Goal: Task Accomplishment & Management: Use online tool/utility

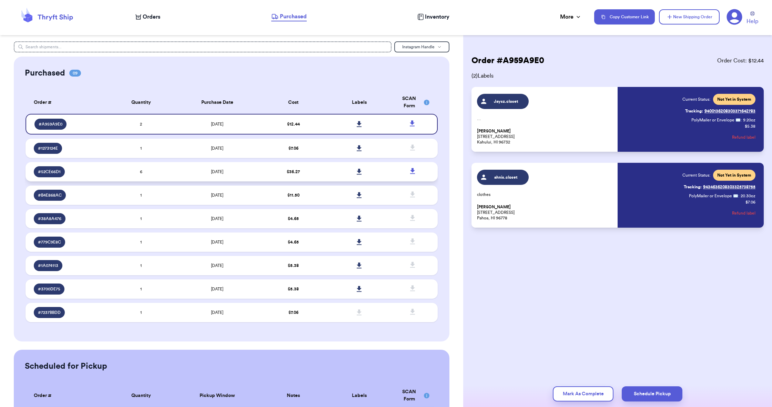
click at [376, 174] on td at bounding box center [359, 171] width 66 height 19
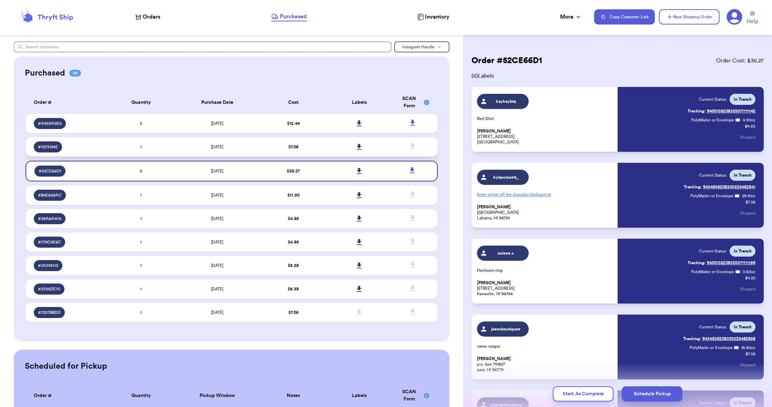
click at [377, 156] on td at bounding box center [359, 146] width 66 height 19
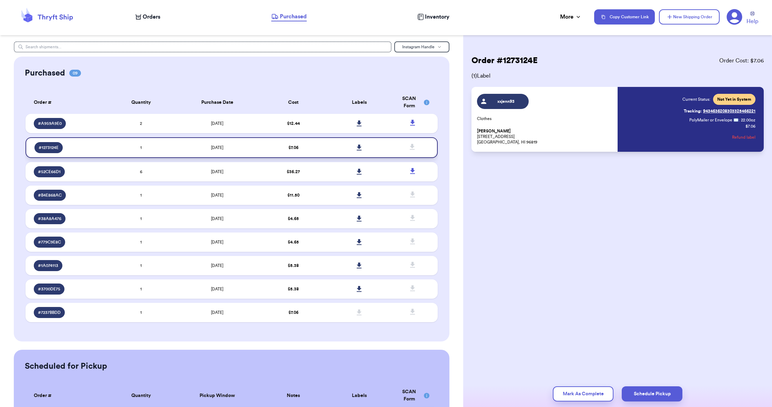
click at [360, 151] on icon at bounding box center [359, 147] width 5 height 6
click at [338, 131] on td at bounding box center [359, 123] width 66 height 19
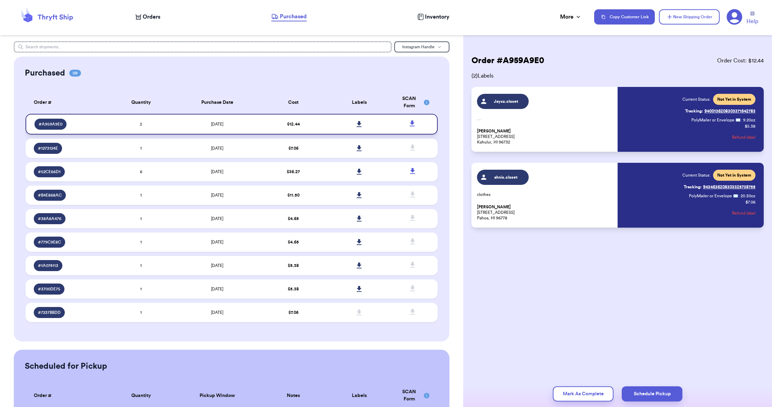
click at [359, 126] on icon at bounding box center [359, 124] width 5 height 6
click at [144, 19] on span "Orders" at bounding box center [152, 17] width 18 height 8
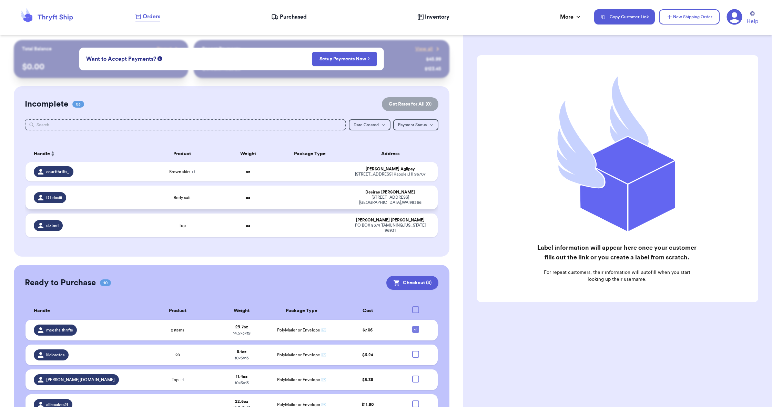
scroll to position [2, 0]
click at [101, 171] on div "courtthrifts_" at bounding box center [85, 171] width 103 height 11
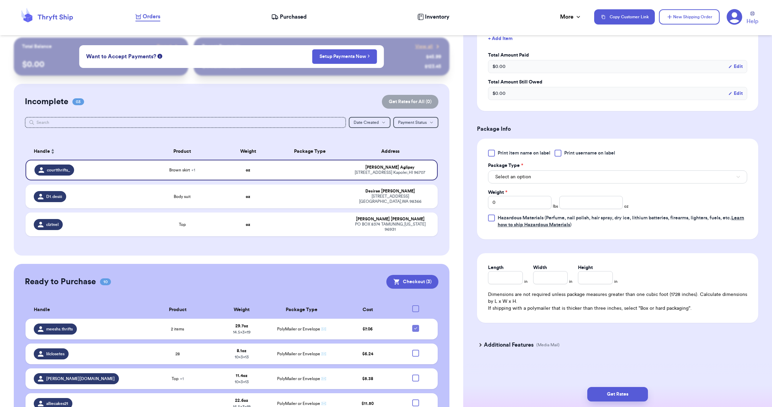
scroll to position [231, 0]
click at [522, 177] on span "Select an option" at bounding box center [513, 176] width 36 height 7
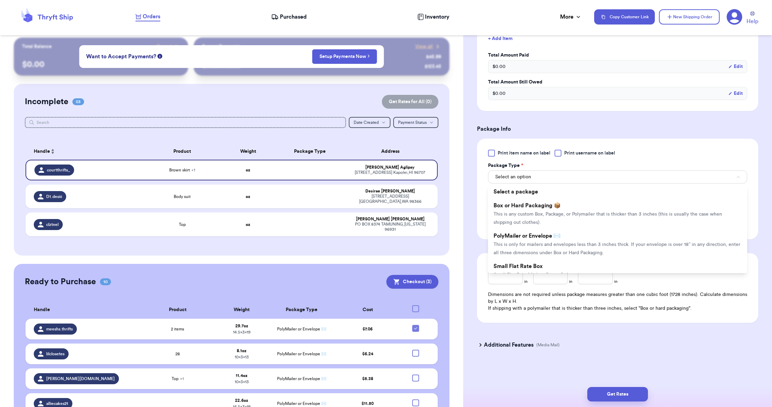
click at [513, 234] on span "PolyMailer or Envelope ✉️" at bounding box center [526, 236] width 67 height 6
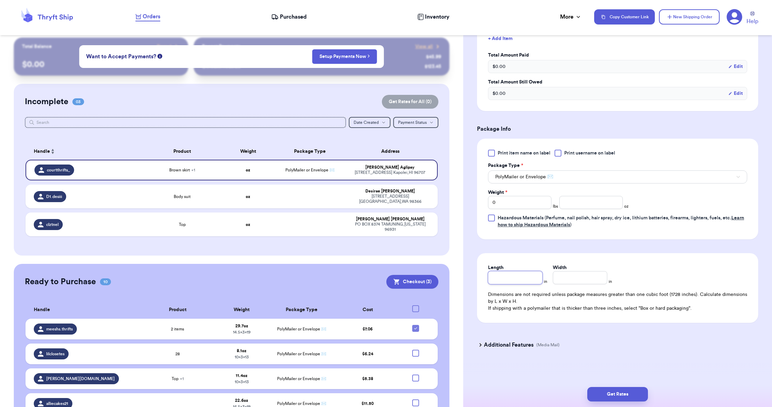
click at [510, 275] on input "Length" at bounding box center [515, 277] width 54 height 13
type input "1"
type input "13"
click at [575, 280] on input "Width *" at bounding box center [580, 277] width 54 height 13
type input "1"
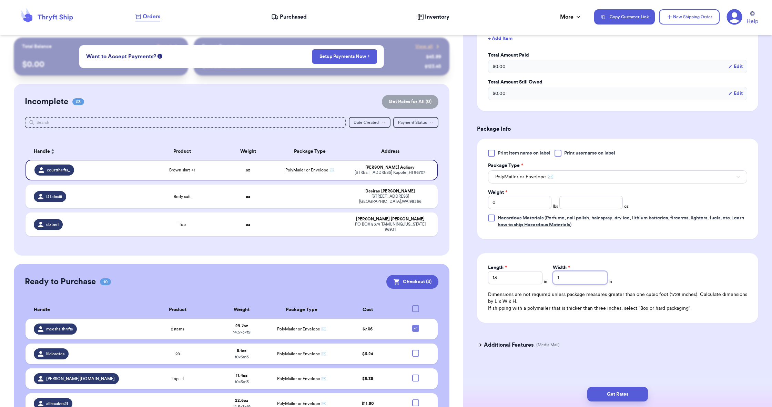
type input "10"
click at [572, 204] on input "number" at bounding box center [590, 202] width 63 height 13
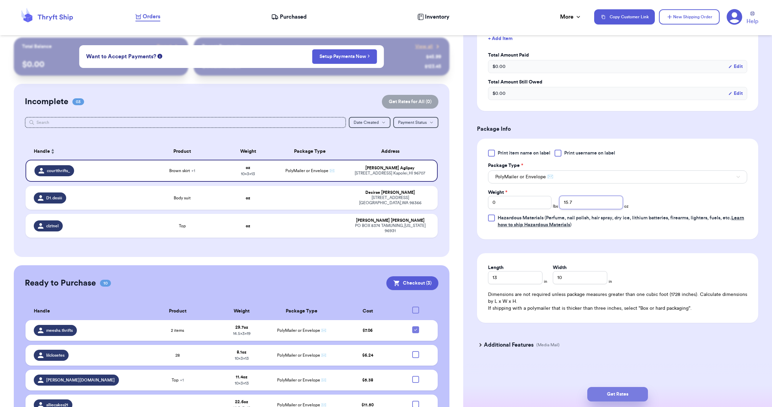
type input "15.7"
click at [622, 393] on button "Get Rates" at bounding box center [617, 394] width 61 height 14
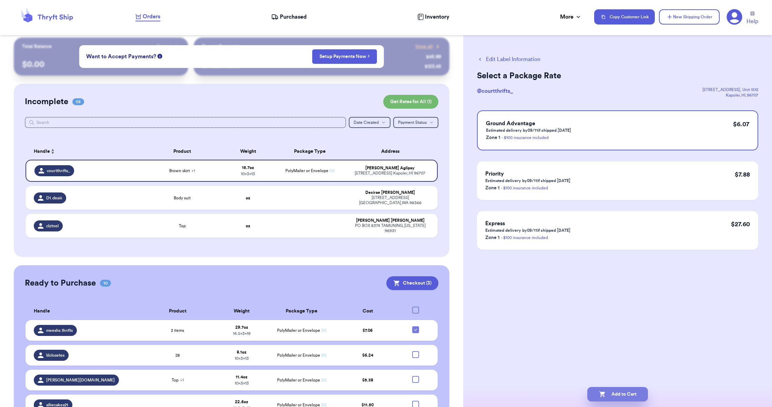
click at [622, 393] on button "Add to Cart" at bounding box center [617, 394] width 61 height 14
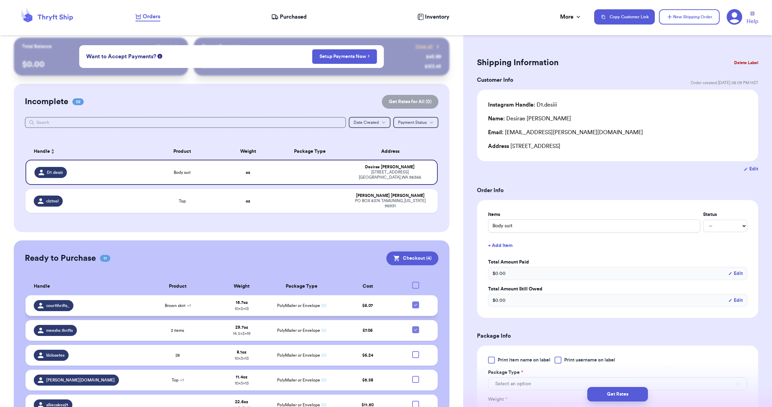
click at [414, 304] on icon at bounding box center [416, 305] width 6 height 6
click at [415, 301] on input "checkbox" at bounding box center [415, 301] width 0 height 0
checkbox input "false"
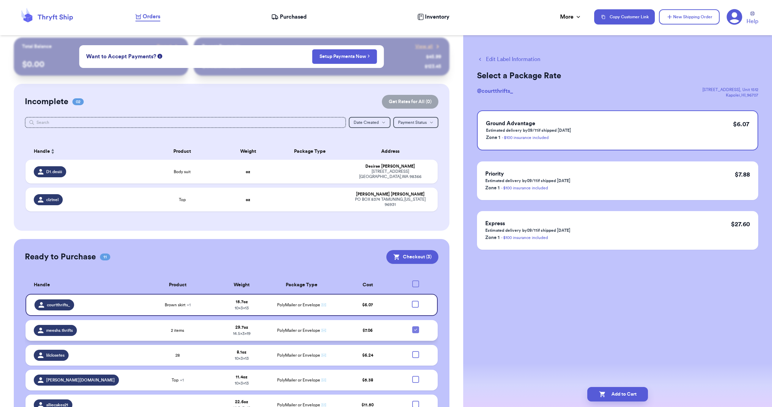
click at [415, 329] on icon at bounding box center [415, 329] width 3 height 2
click at [415, 326] on input "checkbox" at bounding box center [415, 326] width 0 height 0
checkbox input "false"
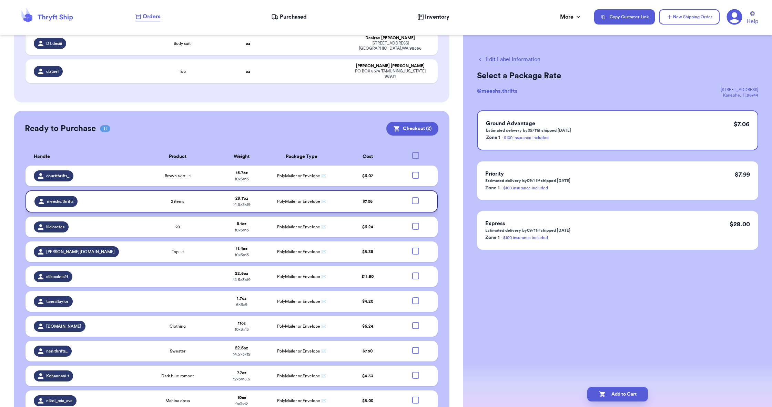
scroll to position [159, 0]
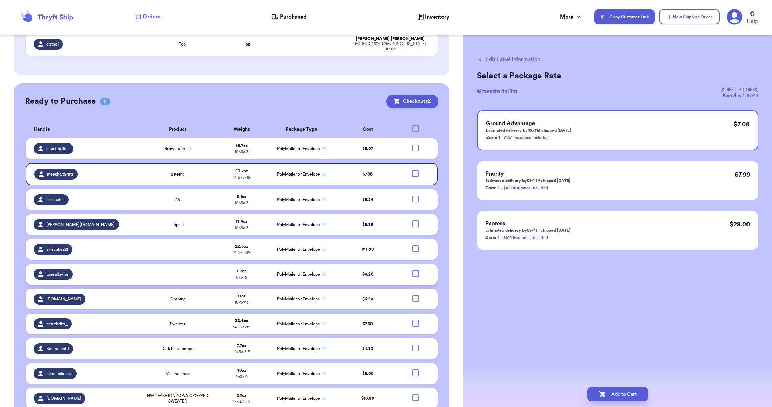
click at [353, 275] on td "$ 4.20" at bounding box center [368, 274] width 60 height 21
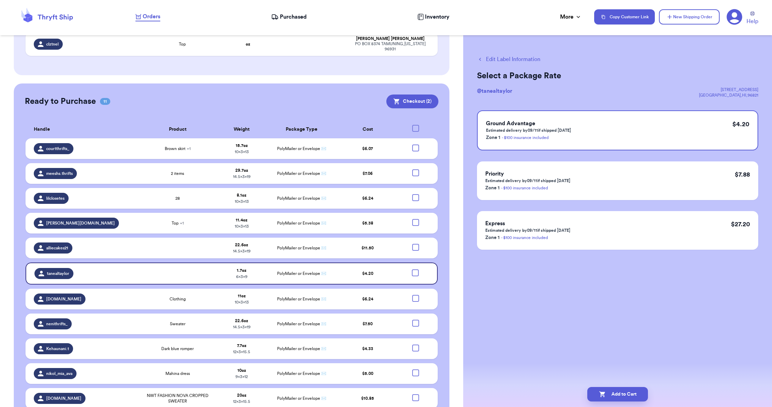
click at [527, 58] on button "Edit Label Information" at bounding box center [508, 59] width 63 height 8
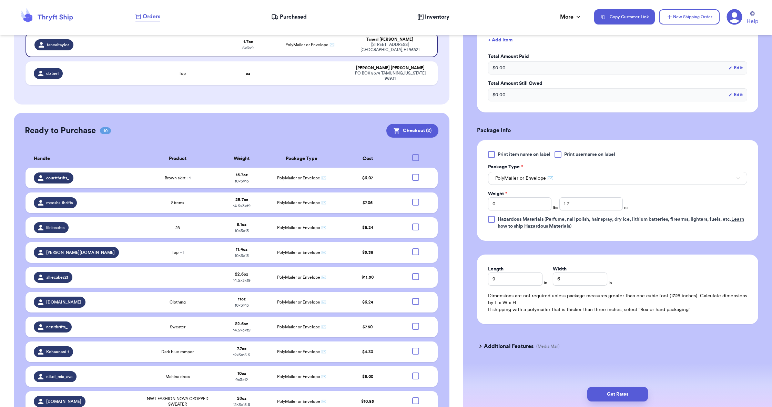
scroll to position [206, 0]
click at [524, 283] on input "9" at bounding box center [515, 277] width 54 height 13
click at [524, 284] on input "9" at bounding box center [515, 277] width 54 height 13
type input "13"
click at [567, 283] on input "6" at bounding box center [580, 277] width 54 height 13
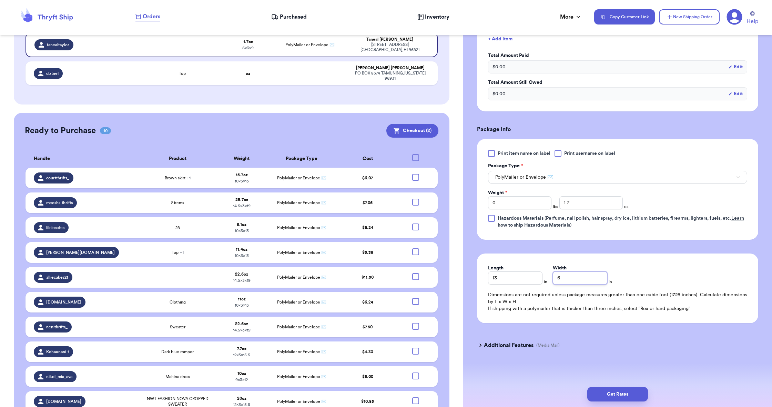
click at [567, 283] on input "6" at bounding box center [580, 277] width 54 height 13
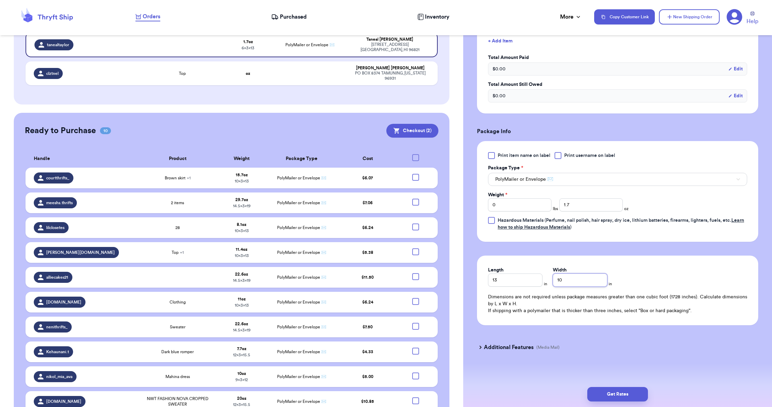
type input "10"
click at [506, 204] on input "0" at bounding box center [519, 204] width 63 height 13
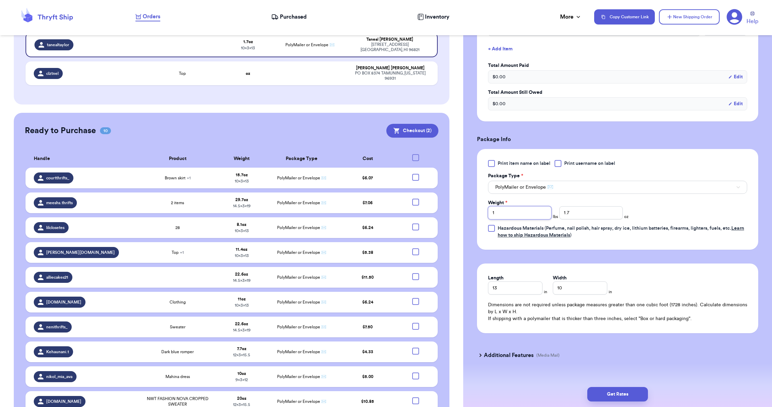
scroll to position [197, 0]
type input "1"
click at [572, 214] on input "1.7" at bounding box center [590, 211] width 63 height 13
type input "0.6"
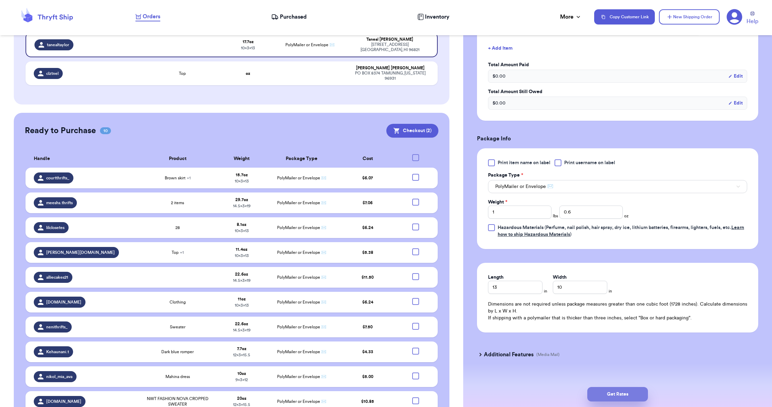
click at [625, 395] on button "Get Rates" at bounding box center [617, 394] width 61 height 14
